Goal: Task Accomplishment & Management: Use online tool/utility

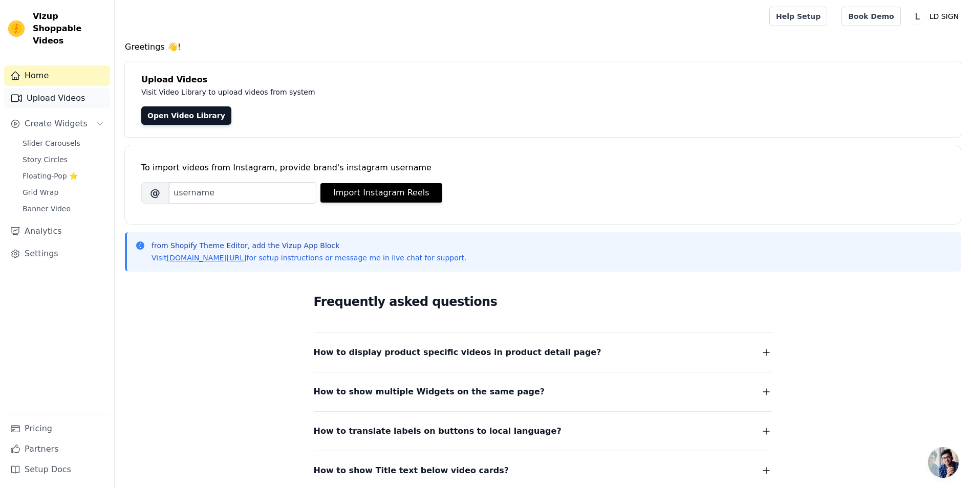
click at [63, 92] on link "Upload Videos" at bounding box center [57, 98] width 106 height 20
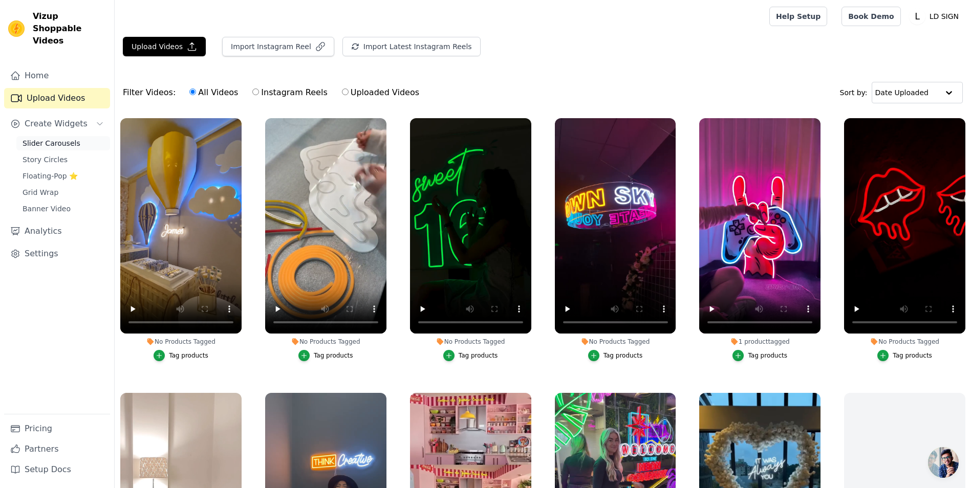
click at [59, 138] on span "Slider Carousels" at bounding box center [52, 143] width 58 height 10
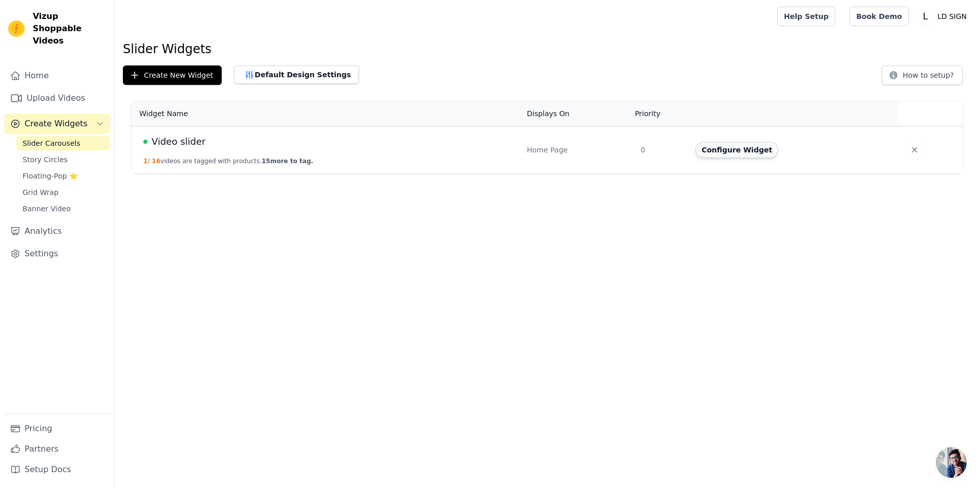
click at [721, 150] on button "Configure Widget" at bounding box center [736, 150] width 83 height 16
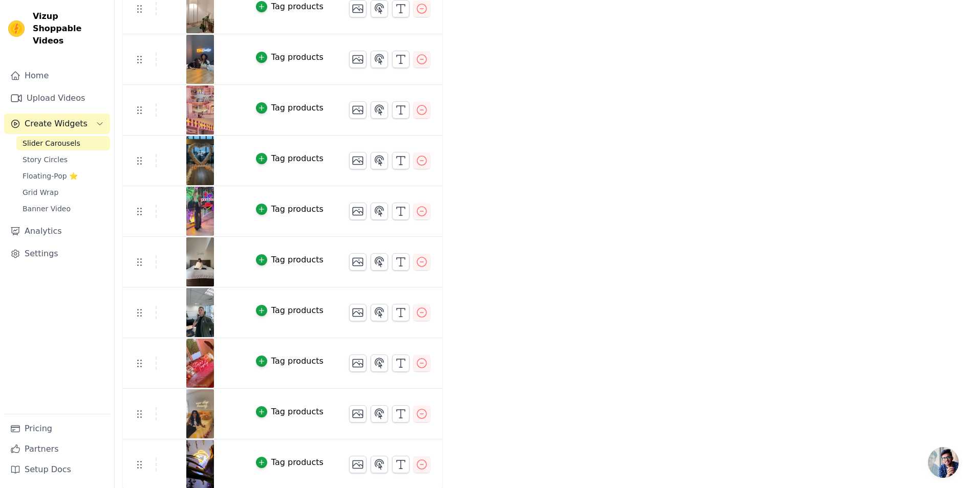
scroll to position [447, 0]
click at [260, 159] on button "Tag products" at bounding box center [290, 157] width 68 height 12
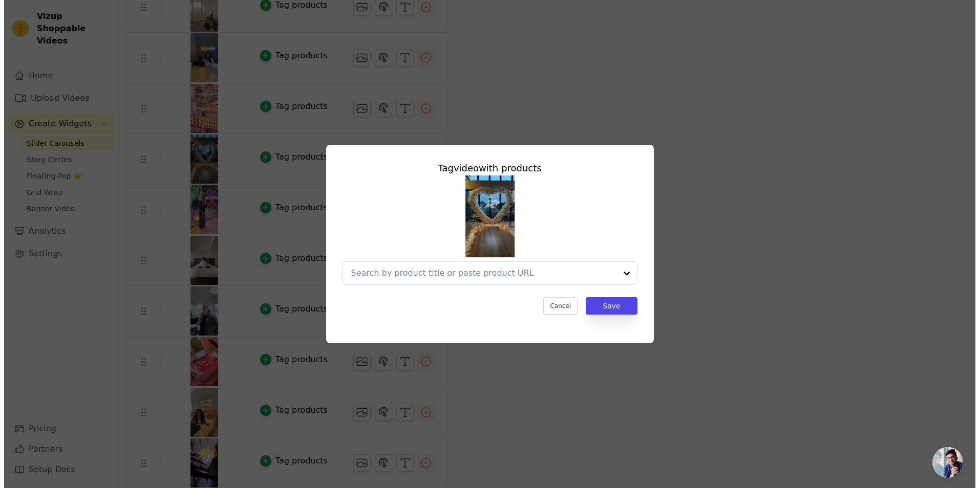
scroll to position [0, 0]
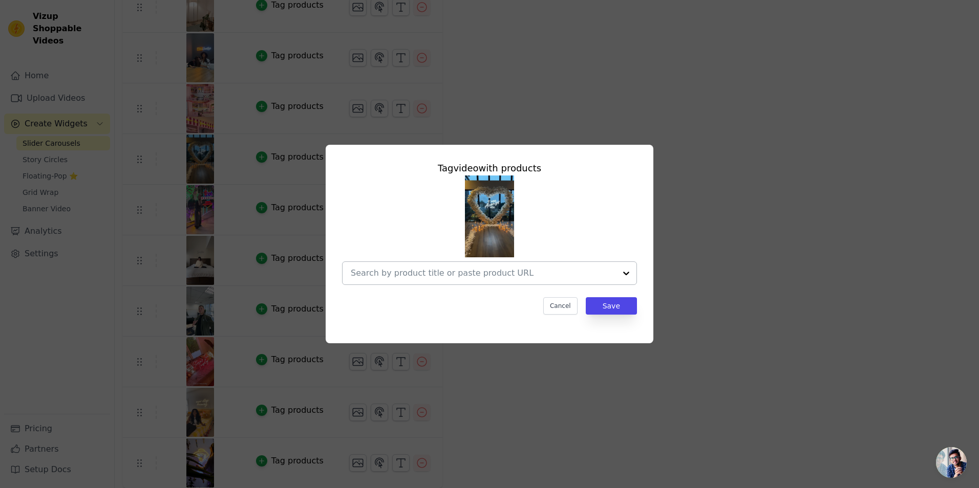
click at [480, 275] on input "text" at bounding box center [483, 273] width 265 height 12
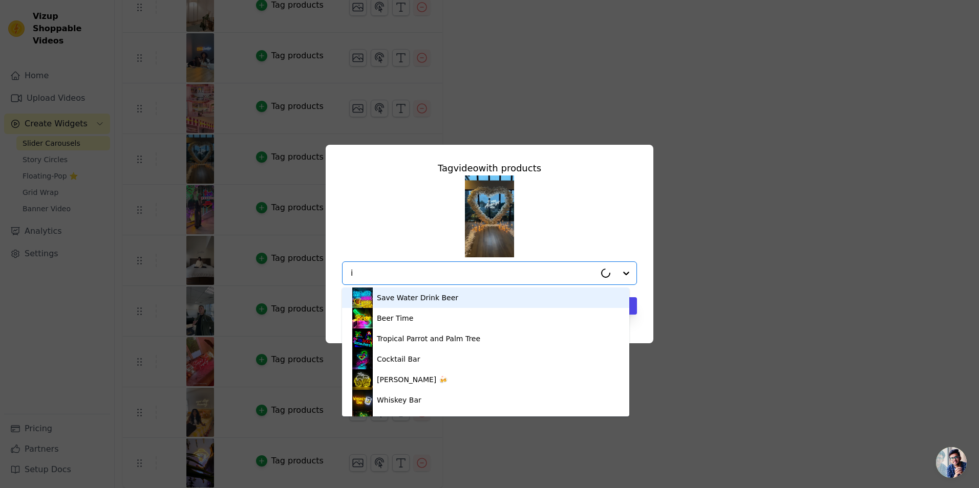
type input "it"
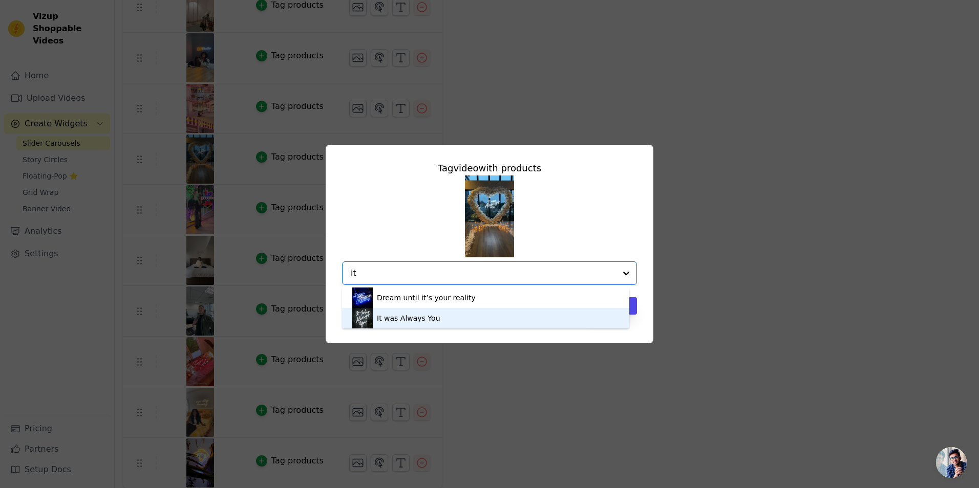
click at [399, 322] on div "It was Always You" at bounding box center [408, 318] width 63 height 10
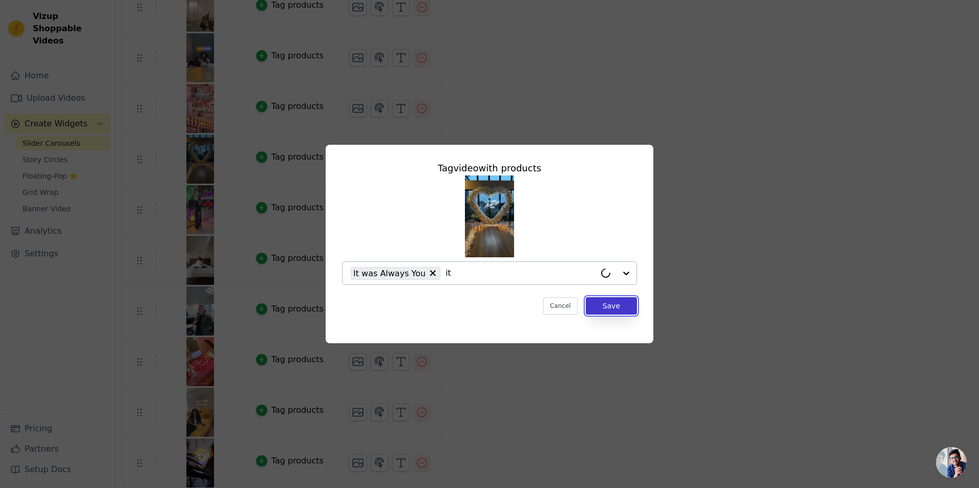
click at [610, 306] on button "Save" at bounding box center [611, 305] width 51 height 17
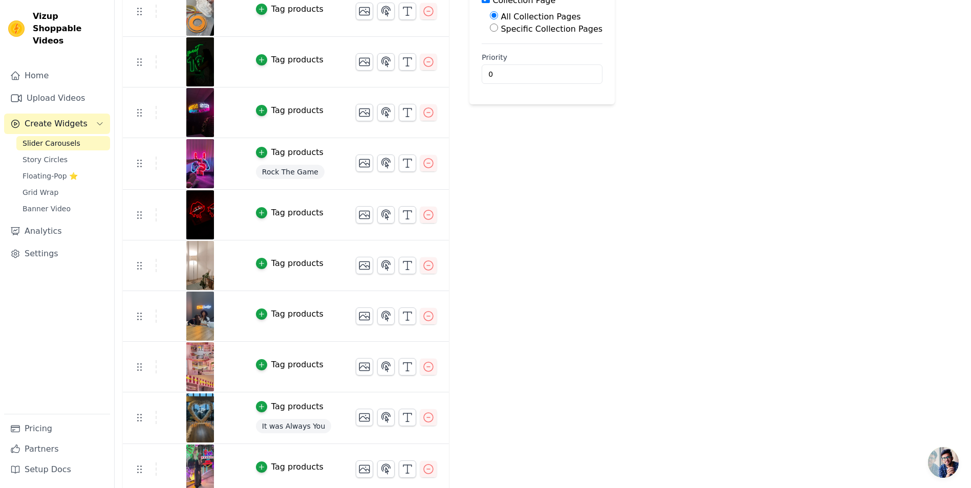
scroll to position [102, 0]
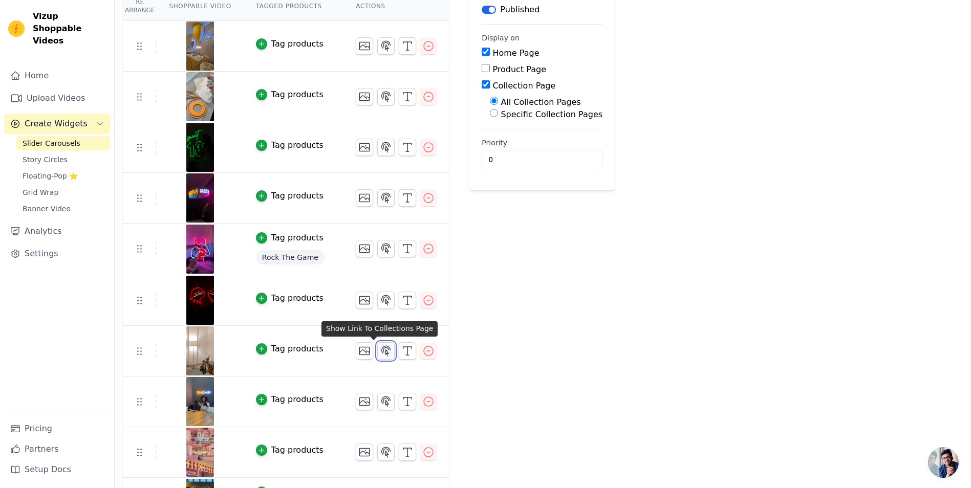
click at [382, 353] on icon "button" at bounding box center [386, 351] width 9 height 10
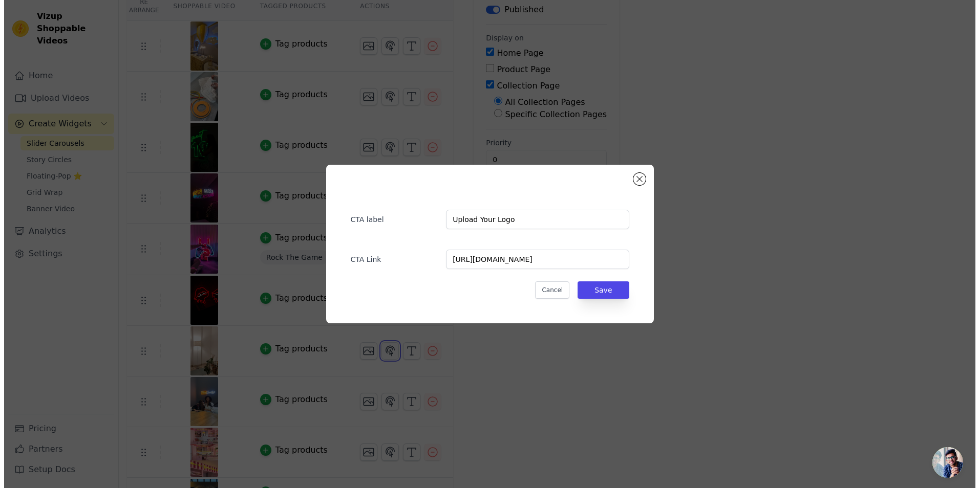
scroll to position [0, 0]
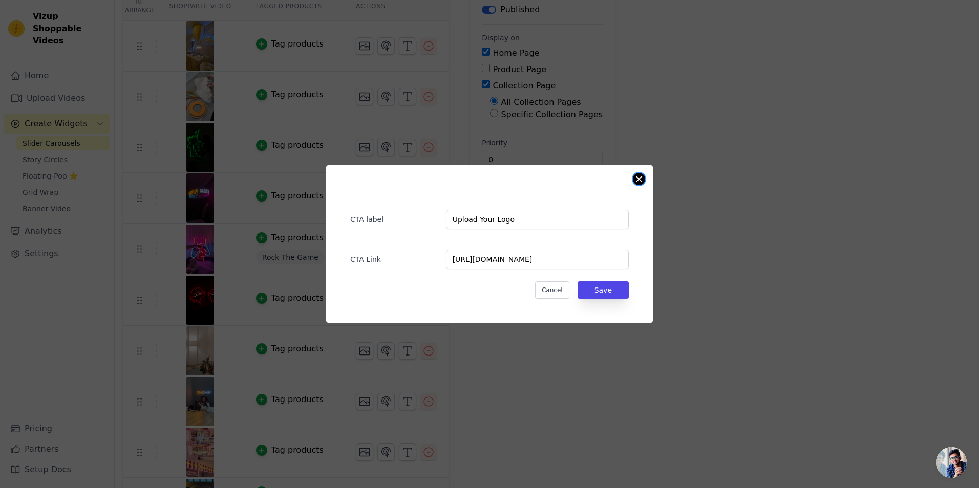
click at [636, 180] on button "Close modal" at bounding box center [639, 179] width 12 height 12
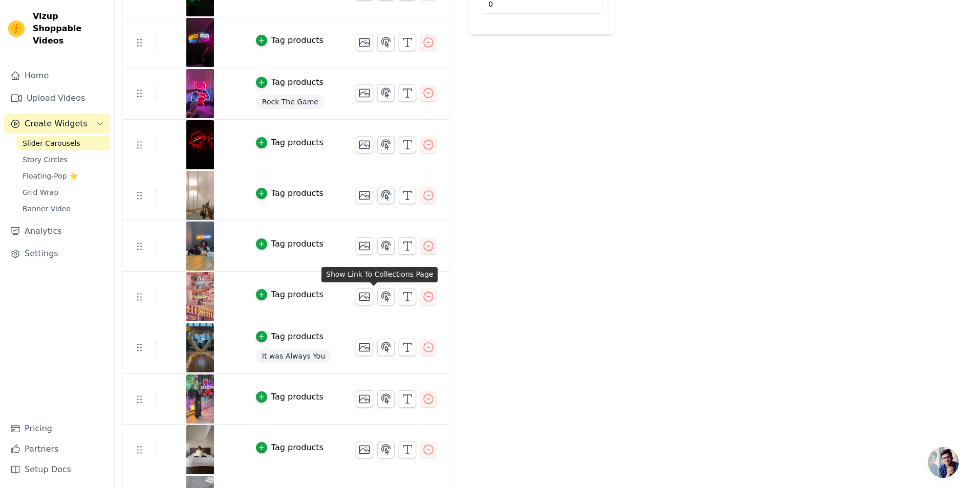
scroll to position [307, 0]
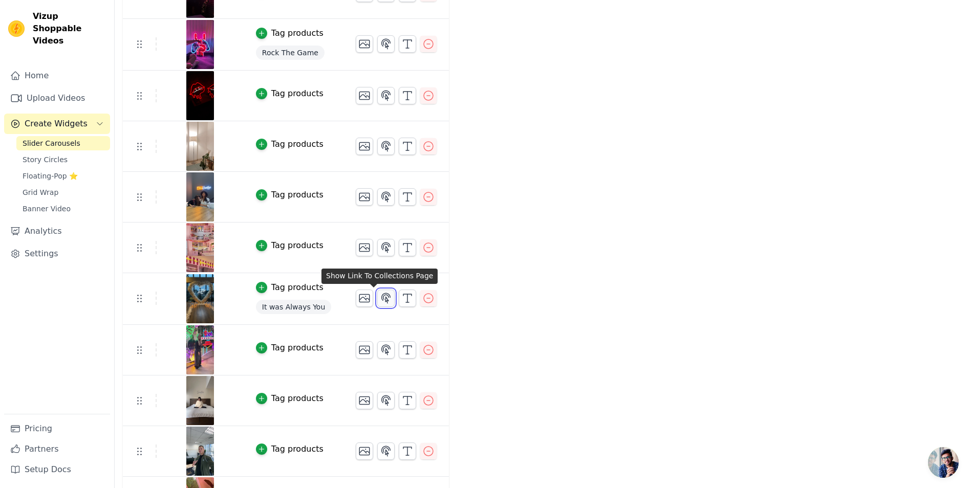
click at [382, 299] on icon "button" at bounding box center [386, 298] width 9 height 10
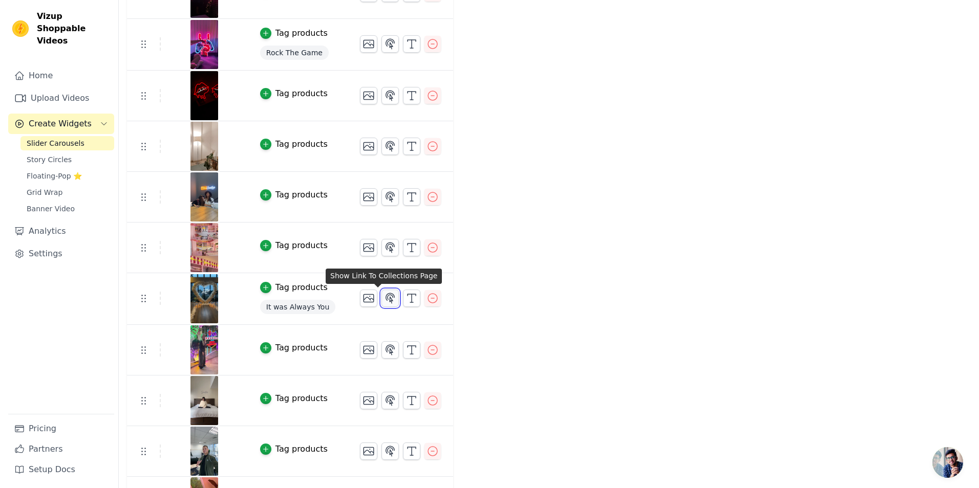
scroll to position [0, 0]
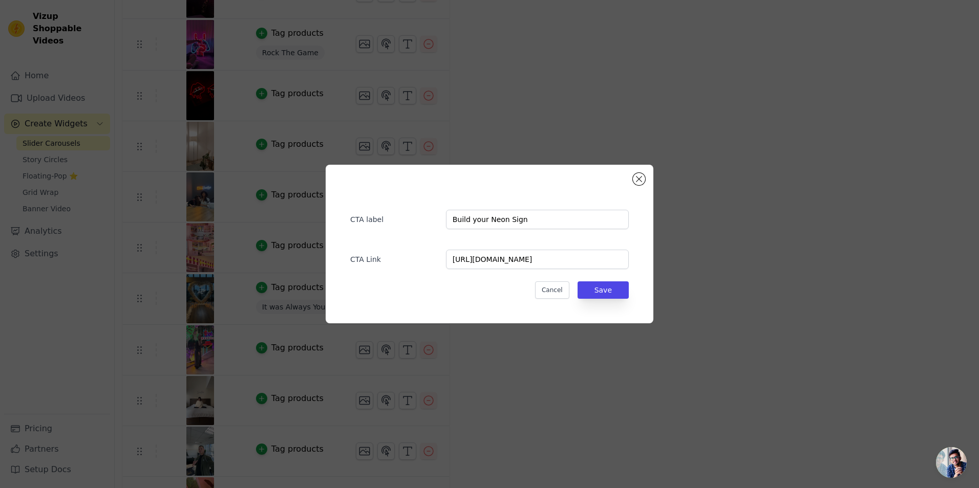
click at [645, 181] on div "CTA label Build your Neon Sign CTA Link [URL][DOMAIN_NAME] Cancel Save" at bounding box center [490, 244] width 328 height 159
click at [642, 178] on button "Close modal" at bounding box center [639, 179] width 12 height 12
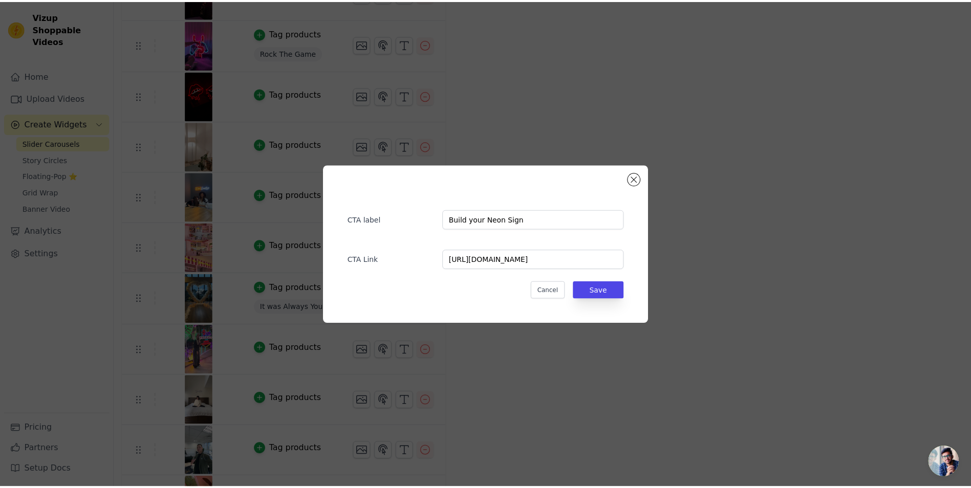
scroll to position [307, 0]
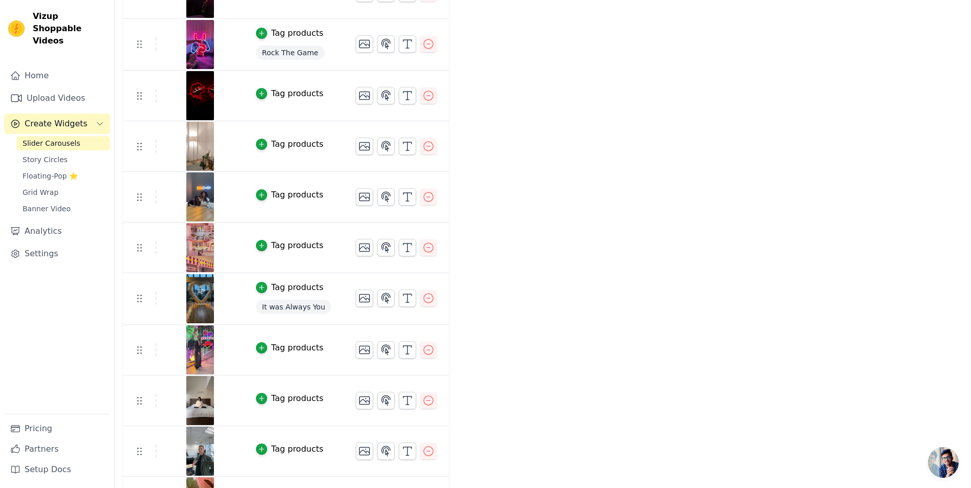
click at [269, 307] on span "It was Always You" at bounding box center [294, 307] width 76 height 14
click at [258, 289] on icon "button" at bounding box center [261, 287] width 7 height 7
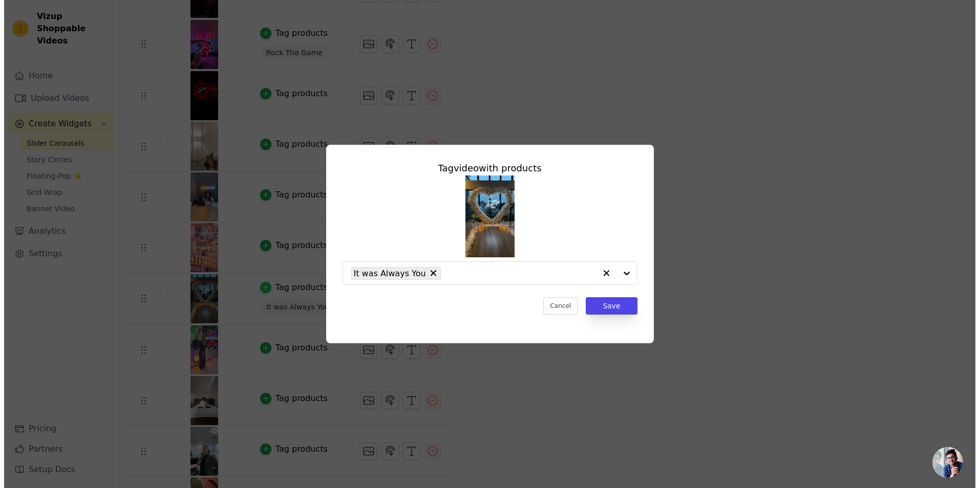
scroll to position [0, 0]
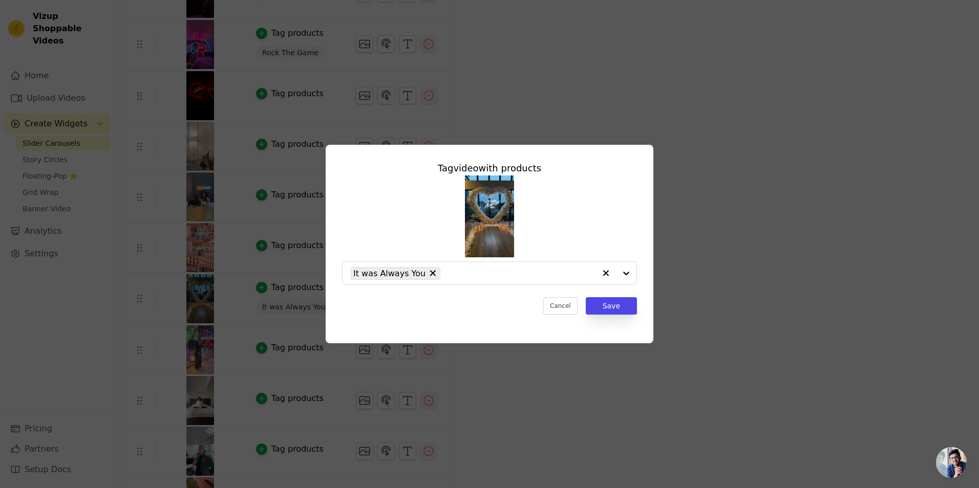
click at [726, 280] on div "Tag video with products It was Always You Cancel Save" at bounding box center [489, 244] width 946 height 231
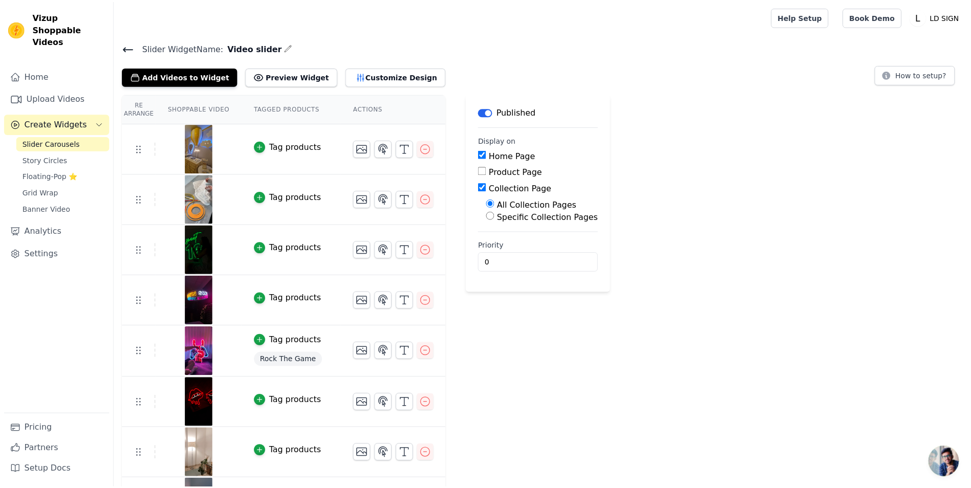
scroll to position [307, 0]
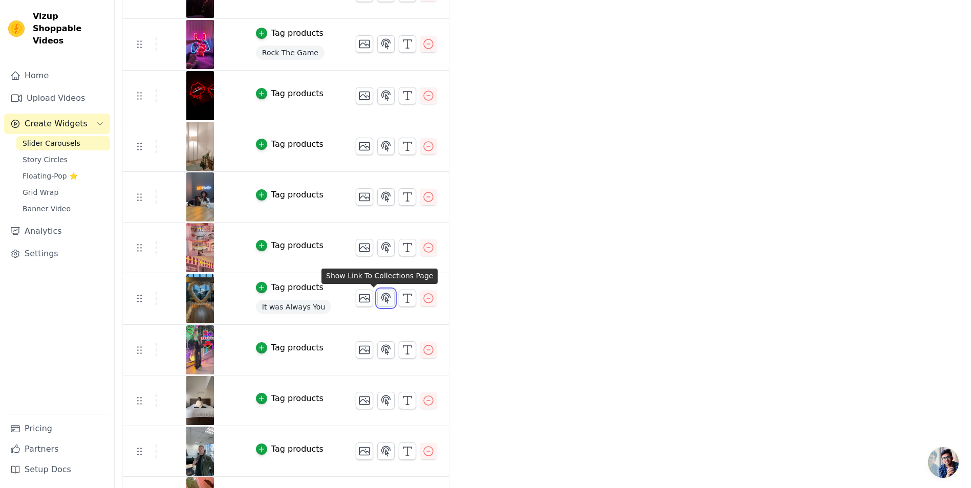
click at [380, 299] on icon "button" at bounding box center [386, 298] width 12 height 12
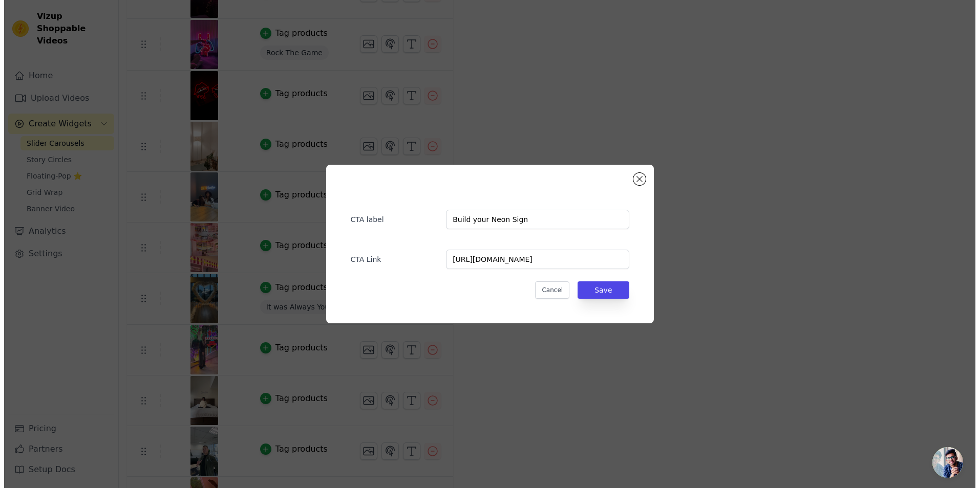
scroll to position [0, 0]
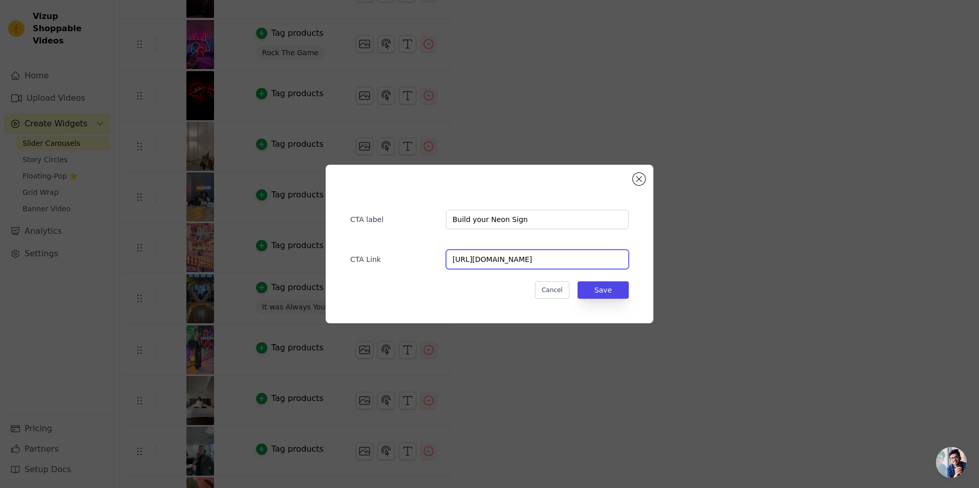
click at [556, 261] on input "[URL][DOMAIN_NAME]" at bounding box center [537, 259] width 183 height 19
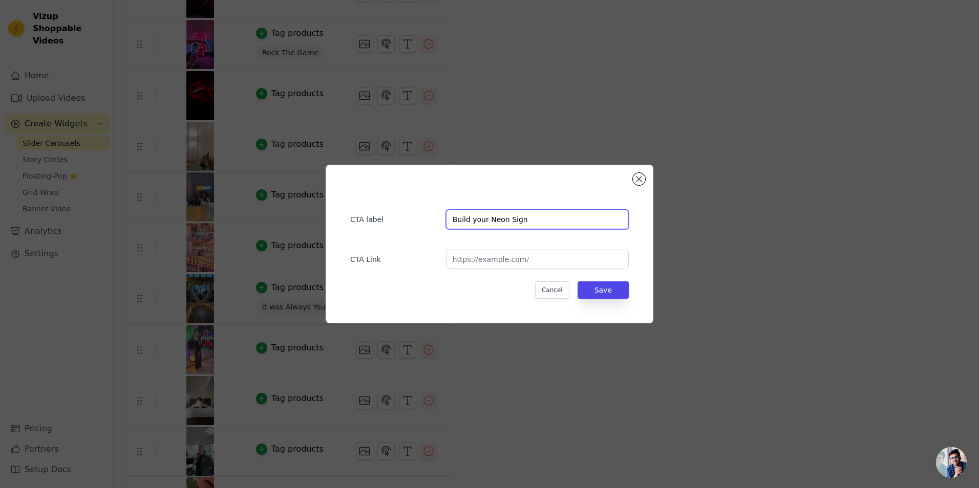
click at [542, 229] on input "Build your Neon Sign" at bounding box center [537, 219] width 183 height 19
click at [542, 228] on input "Build your Neon Sign" at bounding box center [537, 219] width 183 height 19
click at [598, 292] on button "Save" at bounding box center [603, 290] width 51 height 17
click at [608, 291] on button "Save" at bounding box center [603, 290] width 51 height 17
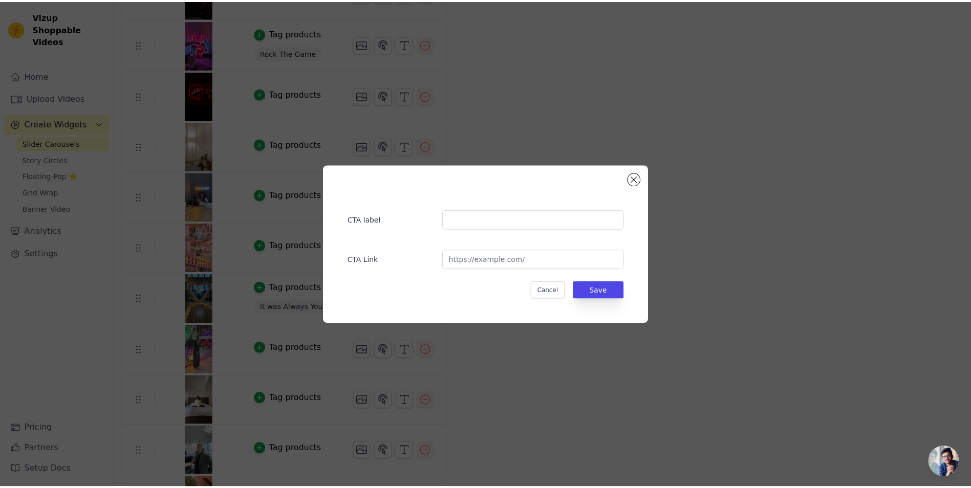
scroll to position [307, 0]
